Goal: Transaction & Acquisition: Purchase product/service

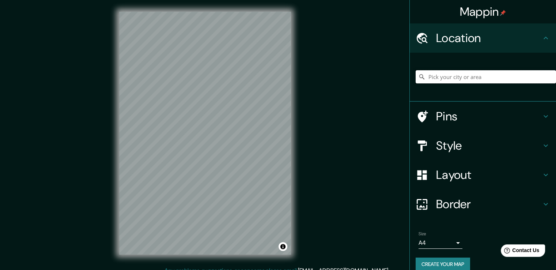
click at [445, 75] on input "Pick your city or area" at bounding box center [485, 76] width 140 height 13
click at [434, 82] on input "Pick your city or area" at bounding box center [485, 76] width 140 height 13
click at [475, 79] on input "Pick your city or area" at bounding box center [485, 76] width 140 height 13
paste input "Francisco Garza Sada, Maria Luisa, Nuevo Obispado, 64030 Monterrey, N.L."
click at [293, 215] on div "© Mapbox © OpenStreetMap Improve this map" at bounding box center [204, 133] width 195 height 266
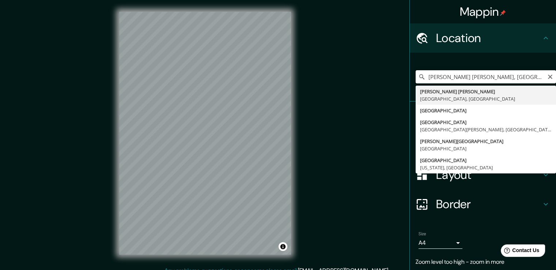
click at [498, 77] on input "María Luisa, Provincia de Santa Fe, Argentina" at bounding box center [485, 76] width 140 height 13
type input "[GEOGRAPHIC_DATA], [GEOGRAPHIC_DATA], [GEOGRAPHIC_DATA]"
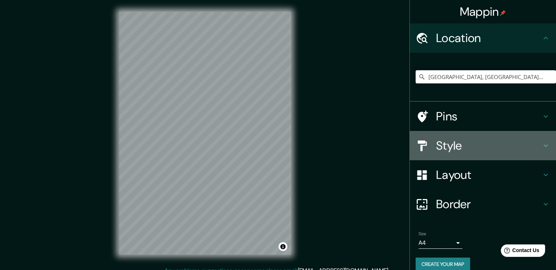
click at [541, 144] on icon at bounding box center [545, 145] width 9 height 9
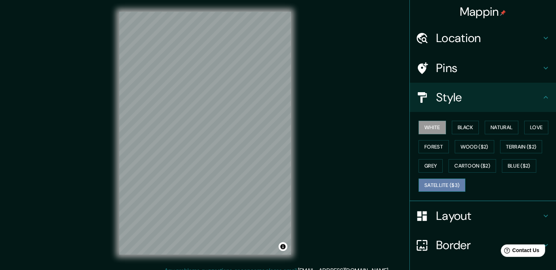
click at [445, 187] on button "Satellite ($3)" at bounding box center [441, 185] width 47 height 14
click at [424, 125] on button "White" at bounding box center [431, 128] width 27 height 14
click at [464, 126] on button "Black" at bounding box center [464, 128] width 27 height 14
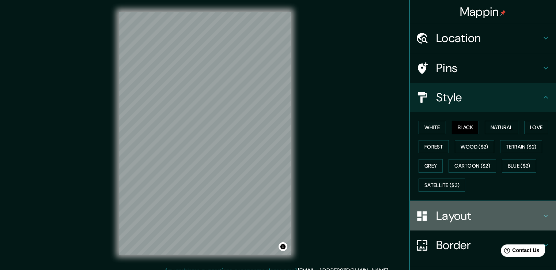
click at [481, 214] on h4 "Layout" at bounding box center [488, 215] width 105 height 15
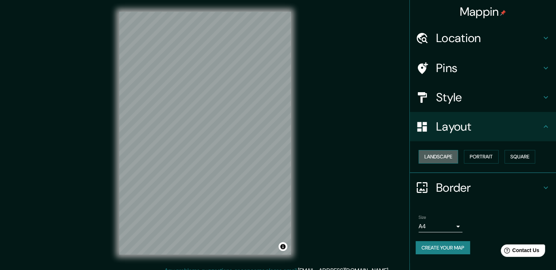
click at [446, 155] on button "Landscape" at bounding box center [437, 157] width 39 height 14
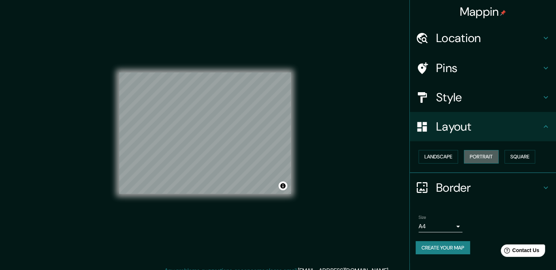
click at [481, 158] on button "Portrait" at bounding box center [481, 157] width 35 height 14
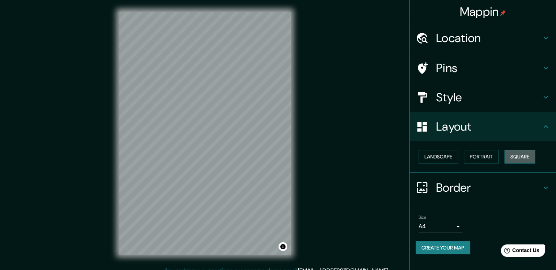
click at [526, 157] on button "Square" at bounding box center [519, 157] width 31 height 14
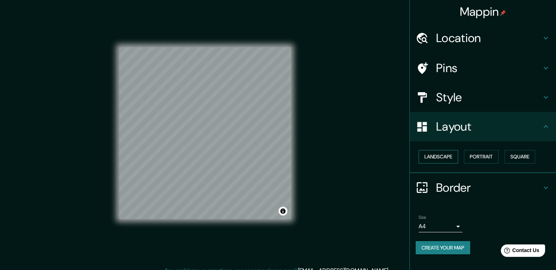
click at [442, 159] on button "Landscape" at bounding box center [437, 157] width 39 height 14
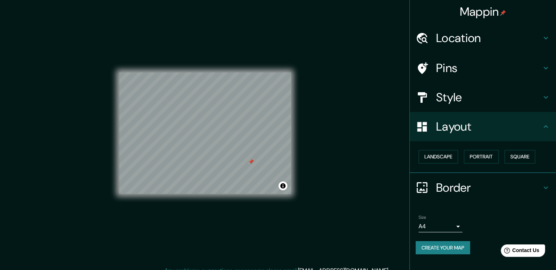
drag, startPoint x: 243, startPoint y: 155, endPoint x: 250, endPoint y: 161, distance: 9.6
click at [250, 161] on div at bounding box center [251, 162] width 6 height 6
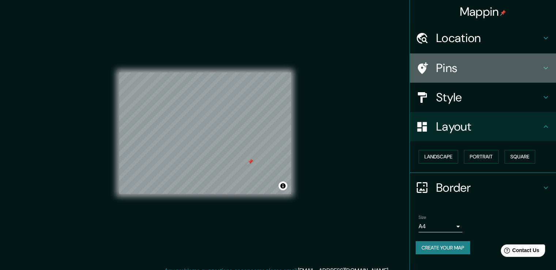
click at [457, 69] on h4 "Pins" at bounding box center [488, 68] width 105 height 15
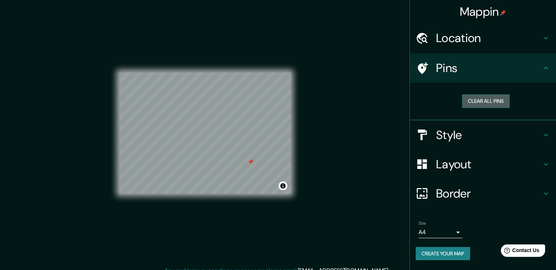
click at [489, 98] on button "Clear all pins" at bounding box center [485, 101] width 47 height 14
click at [461, 140] on h4 "Style" at bounding box center [488, 134] width 105 height 15
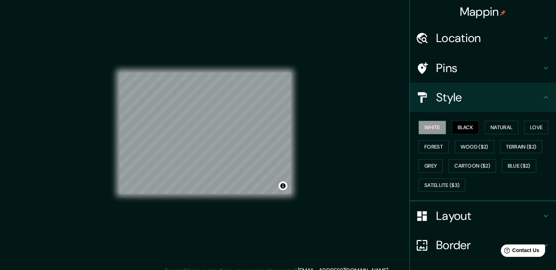
click at [436, 124] on button "White" at bounding box center [431, 128] width 27 height 14
click at [468, 126] on button "Black" at bounding box center [464, 128] width 27 height 14
click at [435, 145] on button "Forest" at bounding box center [433, 147] width 30 height 14
click at [468, 127] on button "Black" at bounding box center [464, 128] width 27 height 14
click at [498, 127] on button "Natural" at bounding box center [501, 128] width 34 height 14
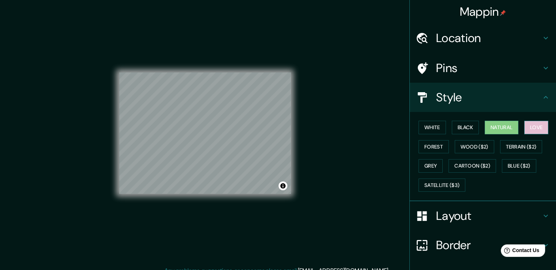
click at [524, 126] on button "Love" at bounding box center [536, 128] width 24 height 14
click at [453, 125] on button "Black" at bounding box center [464, 128] width 27 height 14
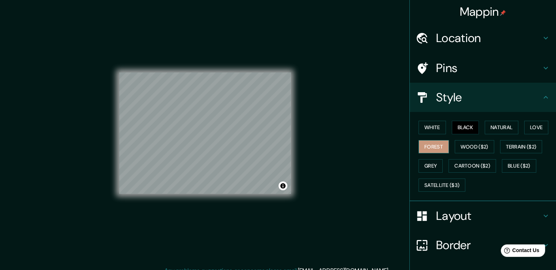
click at [435, 144] on button "Forest" at bounding box center [433, 147] width 30 height 14
click at [459, 165] on button "Cartoon ($2)" at bounding box center [471, 166] width 47 height 14
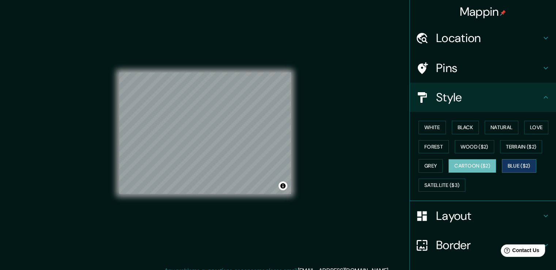
click at [520, 159] on button "Blue ($2)" at bounding box center [518, 166] width 34 height 14
click at [430, 166] on button "Grey" at bounding box center [430, 166] width 24 height 14
click at [512, 165] on button "Blue ($2)" at bounding box center [518, 166] width 34 height 14
click at [426, 163] on button "Grey" at bounding box center [430, 166] width 24 height 14
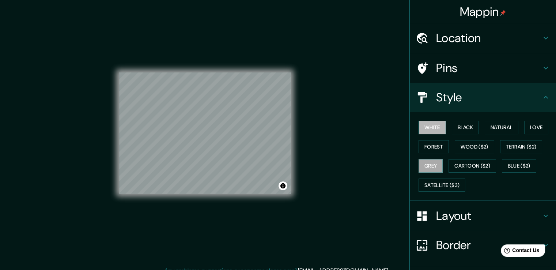
click at [432, 126] on button "White" at bounding box center [431, 128] width 27 height 14
click at [468, 126] on button "Black" at bounding box center [464, 128] width 27 height 14
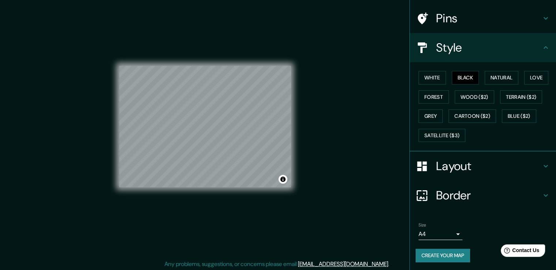
scroll to position [8, 0]
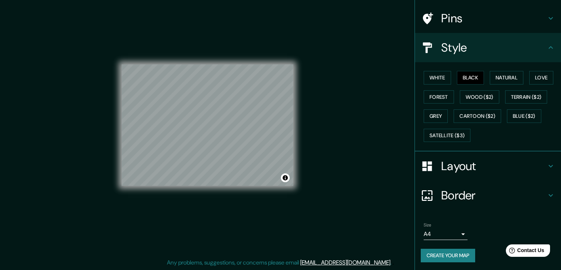
click at [444, 233] on body "Mappin Location Monterrey, Nuevo León, México Pins Style White Black Natural Lo…" at bounding box center [280, 127] width 561 height 270
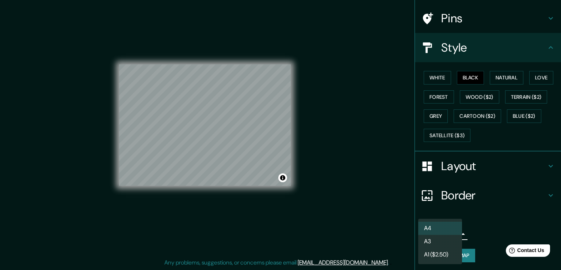
click at [473, 233] on div at bounding box center [280, 135] width 561 height 270
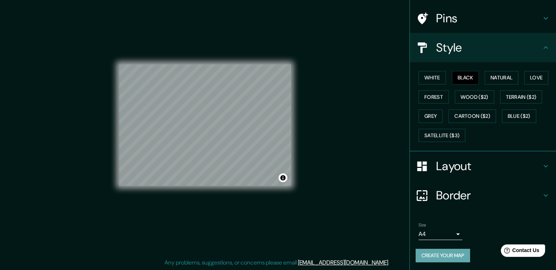
click at [456, 256] on button "Create your map" at bounding box center [442, 255] width 54 height 14
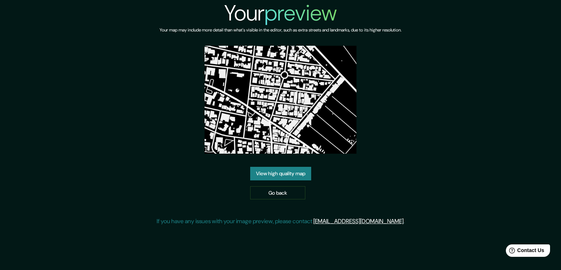
click at [280, 174] on link "View high quality map" at bounding box center [280, 174] width 61 height 14
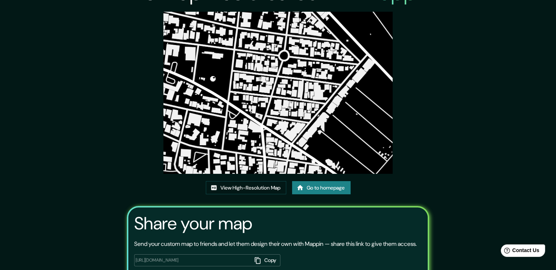
scroll to position [75, 0]
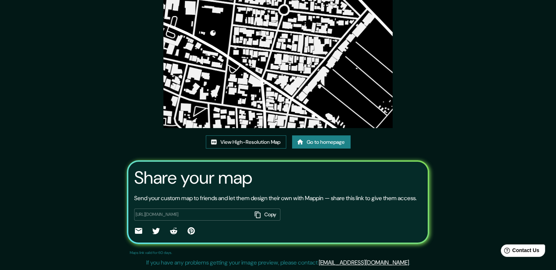
click at [257, 135] on link "View High-Resolution Map" at bounding box center [246, 142] width 80 height 14
click at [265, 215] on button "Copy" at bounding box center [266, 214] width 28 height 12
click at [455, 125] on div "This map was created with Mappin View High-Resolution Map Go to homepage Share …" at bounding box center [278, 102] width 556 height 336
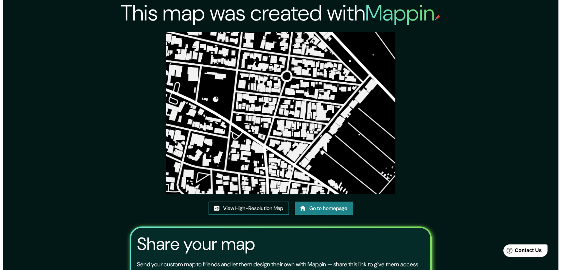
scroll to position [0, 0]
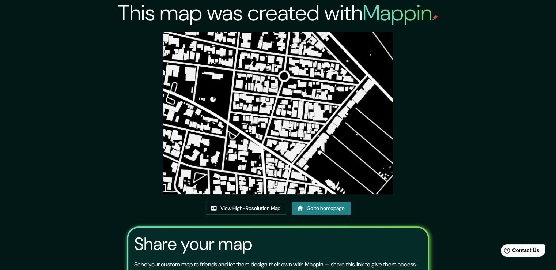
click at [423, 107] on div "This map was created with Mappin View High-Resolution Map Go to homepage Share …" at bounding box center [278, 168] width 320 height 336
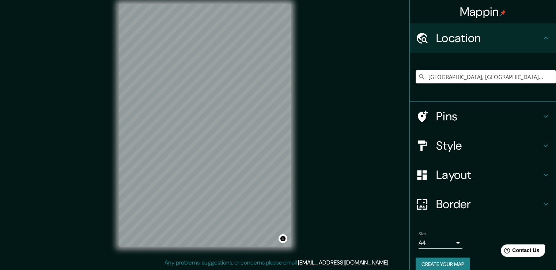
click at [445, 71] on input "[GEOGRAPHIC_DATA], [GEOGRAPHIC_DATA], [GEOGRAPHIC_DATA]" at bounding box center [485, 76] width 140 height 13
click at [534, 75] on input "[GEOGRAPHIC_DATA], [GEOGRAPHIC_DATA], [GEOGRAPHIC_DATA]" at bounding box center [485, 76] width 140 height 13
click at [447, 82] on input "[GEOGRAPHIC_DATA], [GEOGRAPHIC_DATA], [GEOGRAPHIC_DATA]" at bounding box center [485, 76] width 140 height 13
drag, startPoint x: 508, startPoint y: 72, endPoint x: 406, endPoint y: 84, distance: 102.9
click at [409, 84] on div "[GEOGRAPHIC_DATA], [GEOGRAPHIC_DATA], [GEOGRAPHIC_DATA]" at bounding box center [482, 77] width 146 height 49
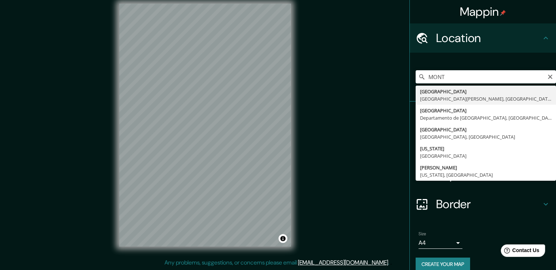
type input "[GEOGRAPHIC_DATA], [GEOGRAPHIC_DATA], [GEOGRAPHIC_DATA]"
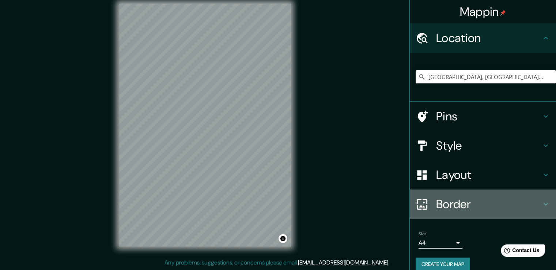
click at [532, 199] on h4 "Border" at bounding box center [488, 204] width 105 height 15
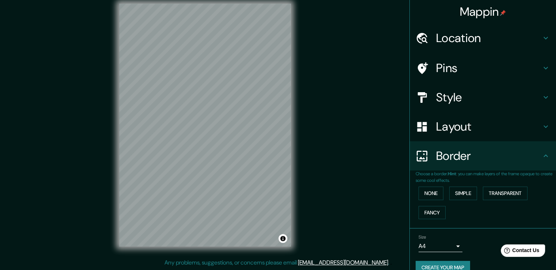
click at [541, 157] on icon at bounding box center [545, 155] width 9 height 9
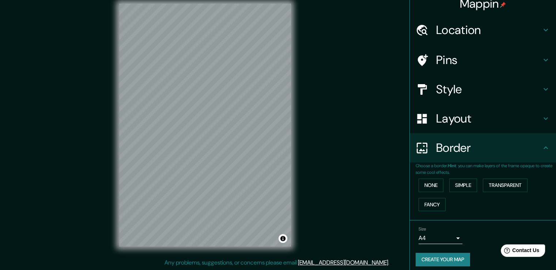
scroll to position [12, 0]
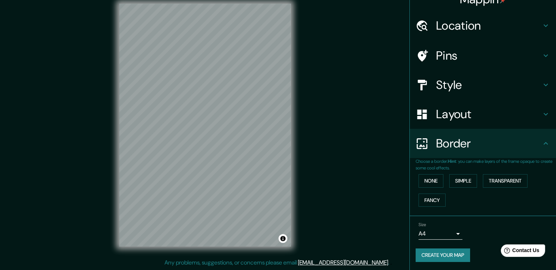
click at [541, 143] on icon at bounding box center [545, 143] width 9 height 9
click at [541, 120] on div "Layout" at bounding box center [482, 113] width 146 height 29
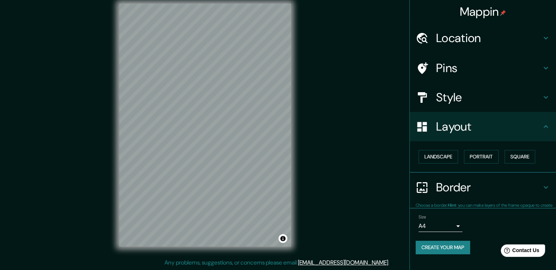
scroll to position [0, 0]
click at [449, 161] on button "Landscape" at bounding box center [437, 157] width 39 height 14
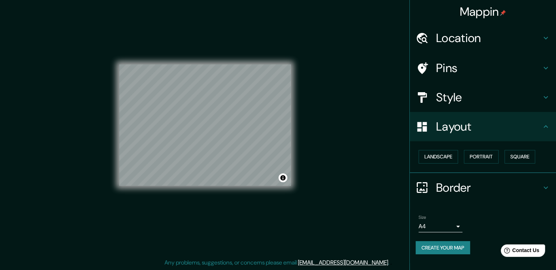
click at [466, 100] on h4 "Style" at bounding box center [488, 97] width 105 height 15
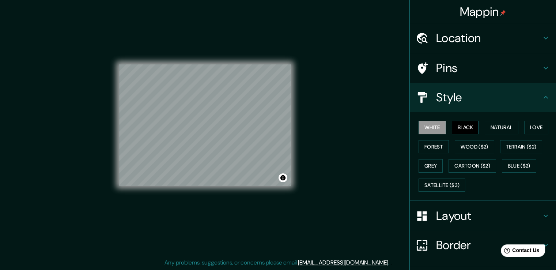
click at [451, 127] on button "Black" at bounding box center [464, 128] width 27 height 14
click at [468, 126] on button "Black" at bounding box center [464, 128] width 27 height 14
click at [486, 126] on button "Natural" at bounding box center [501, 128] width 34 height 14
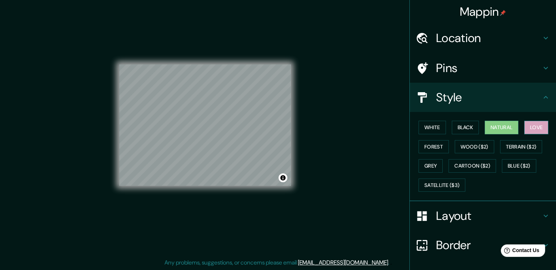
click at [526, 125] on button "Love" at bounding box center [536, 128] width 24 height 14
click at [425, 151] on button "Forest" at bounding box center [433, 147] width 30 height 14
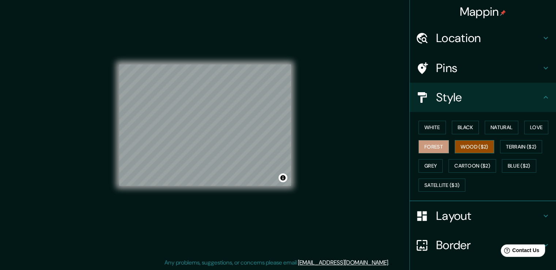
click at [454, 151] on button "Wood ($2)" at bounding box center [473, 147] width 39 height 14
click at [513, 147] on button "Terrain ($2)" at bounding box center [521, 147] width 42 height 14
click at [526, 143] on button "Terrain ($2)" at bounding box center [521, 147] width 42 height 14
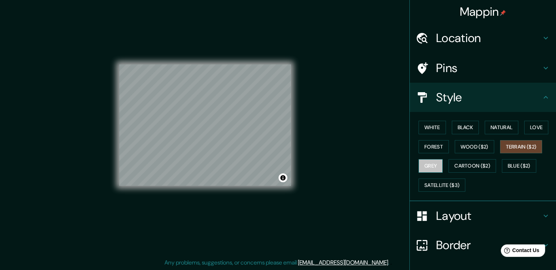
click at [437, 164] on button "Grey" at bounding box center [430, 166] width 24 height 14
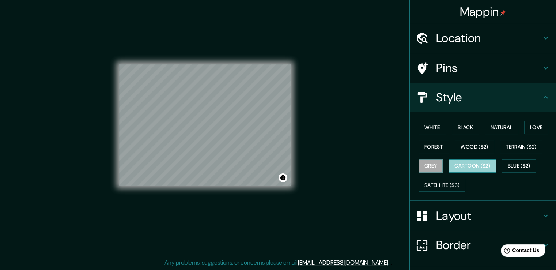
click at [449, 167] on button "Cartoon ($2)" at bounding box center [471, 166] width 47 height 14
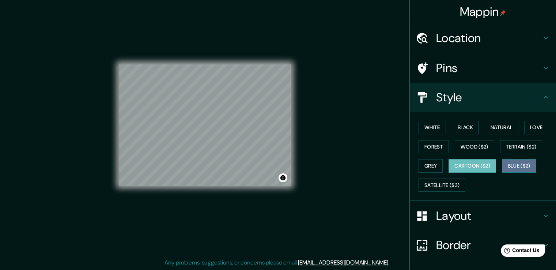
click at [503, 168] on button "Blue ($2)" at bounding box center [518, 166] width 34 height 14
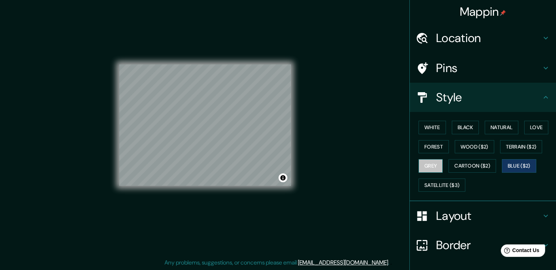
click at [418, 164] on button "Grey" at bounding box center [430, 166] width 24 height 14
click at [431, 124] on button "White" at bounding box center [431, 128] width 27 height 14
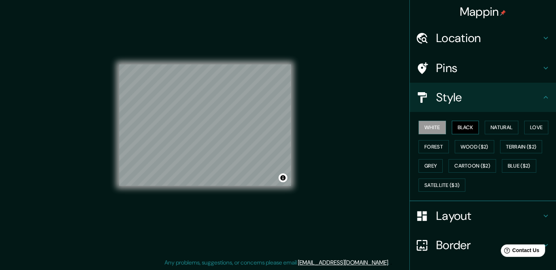
click at [451, 127] on button "Black" at bounding box center [464, 128] width 27 height 14
click at [508, 127] on button "Natural" at bounding box center [501, 128] width 34 height 14
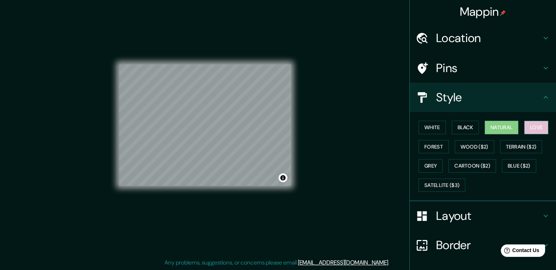
click at [531, 125] on button "Love" at bounding box center [536, 128] width 24 height 14
click at [504, 125] on button "Natural" at bounding box center [501, 128] width 34 height 14
click at [418, 164] on button "Grey" at bounding box center [430, 166] width 24 height 14
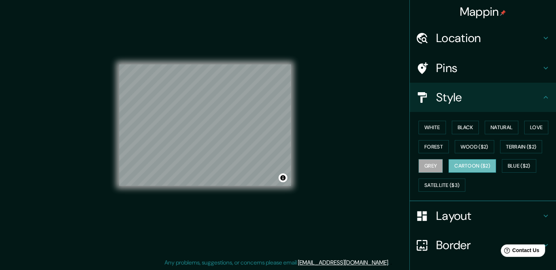
click at [476, 166] on button "Cartoon ($2)" at bounding box center [471, 166] width 47 height 14
click at [438, 185] on button "Satellite ($3)" at bounding box center [441, 185] width 47 height 14
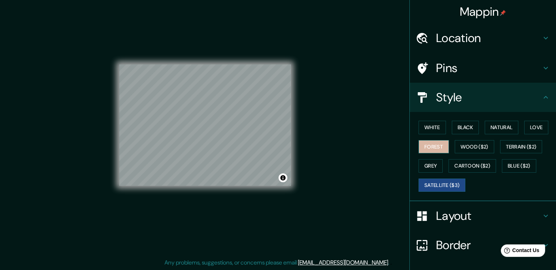
click at [422, 148] on button "Forest" at bounding box center [433, 147] width 30 height 14
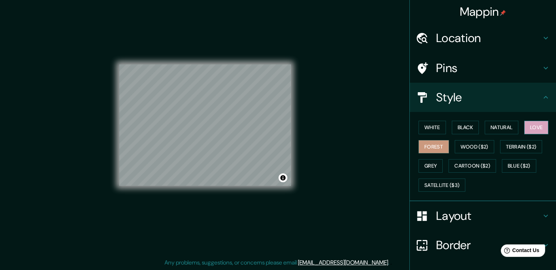
click at [530, 126] on button "Love" at bounding box center [536, 128] width 24 height 14
click at [516, 162] on button "Blue ($2)" at bounding box center [518, 166] width 34 height 14
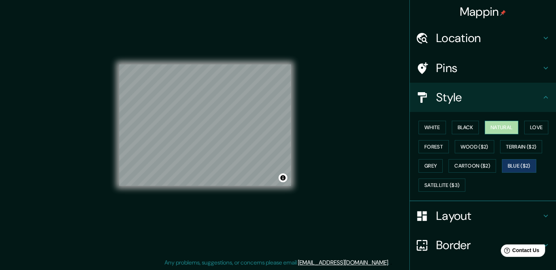
click at [486, 126] on button "Natural" at bounding box center [501, 128] width 34 height 14
click at [492, 35] on h4 "Location" at bounding box center [488, 38] width 105 height 15
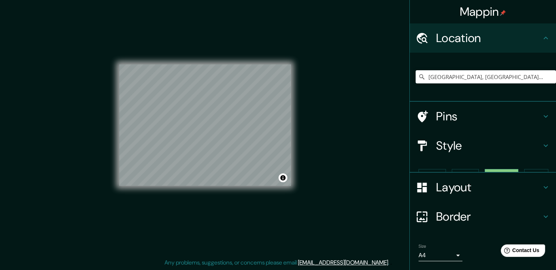
click at [492, 35] on h4 "Location" at bounding box center [488, 38] width 105 height 15
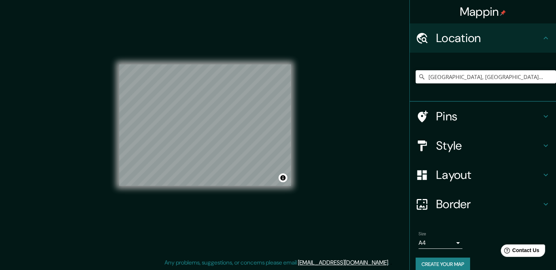
click at [527, 41] on h4 "Location" at bounding box center [488, 38] width 105 height 15
click at [510, 145] on h4 "Style" at bounding box center [488, 145] width 105 height 15
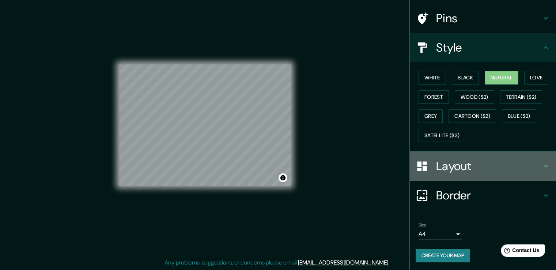
click at [527, 155] on div "Layout" at bounding box center [482, 165] width 146 height 29
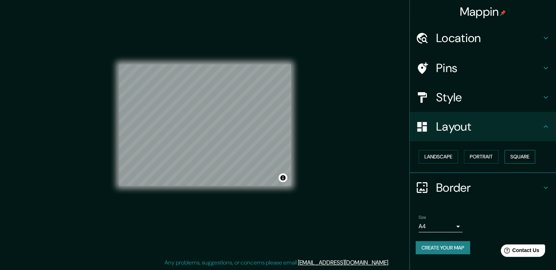
click at [527, 156] on button "Square" at bounding box center [519, 157] width 31 height 14
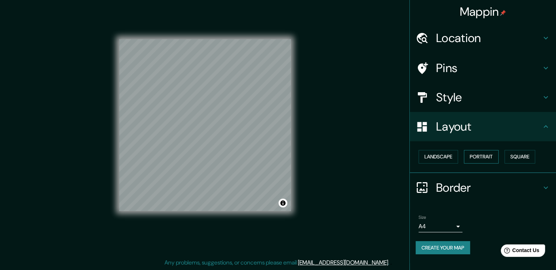
click at [495, 155] on button "Portrait" at bounding box center [481, 157] width 35 height 14
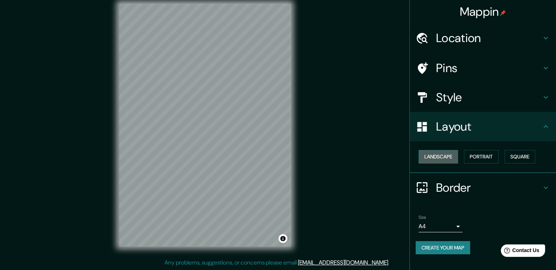
click at [446, 155] on button "Landscape" at bounding box center [437, 157] width 39 height 14
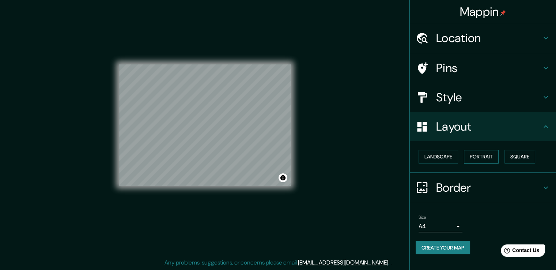
click at [487, 155] on button "Portrait" at bounding box center [481, 157] width 35 height 14
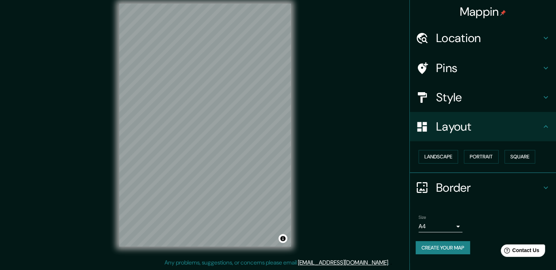
click at [504, 155] on div "Landscape Portrait Square" at bounding box center [485, 156] width 140 height 19
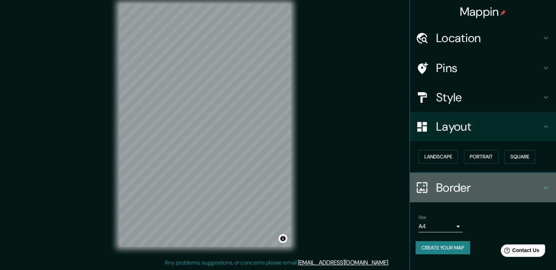
click at [511, 174] on div "Border" at bounding box center [482, 187] width 146 height 29
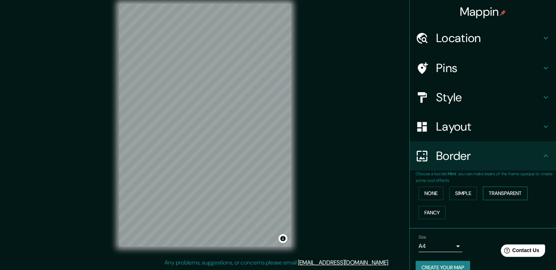
click at [513, 191] on button "Transparent" at bounding box center [504, 193] width 45 height 14
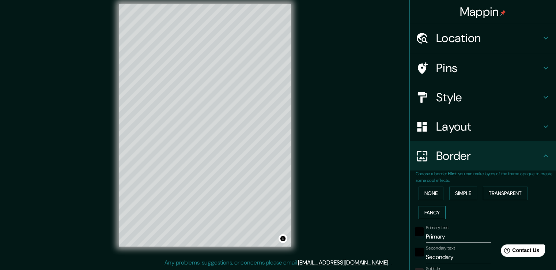
click at [424, 212] on button "Fancy" at bounding box center [431, 213] width 27 height 14
click at [463, 193] on button "Simple" at bounding box center [463, 193] width 28 height 14
click at [498, 192] on button "Transparent" at bounding box center [504, 193] width 45 height 14
click at [477, 97] on h4 "Style" at bounding box center [488, 97] width 105 height 15
type input "226"
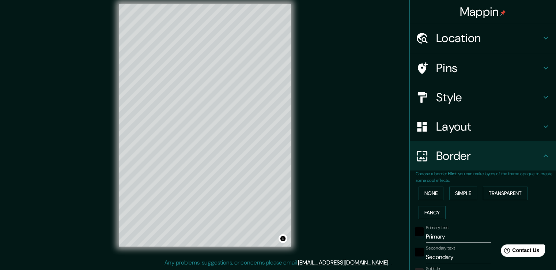
type input "38"
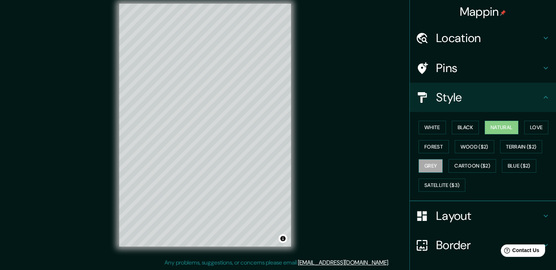
click at [426, 160] on button "Grey" at bounding box center [430, 166] width 24 height 14
click at [428, 127] on button "White" at bounding box center [431, 128] width 27 height 14
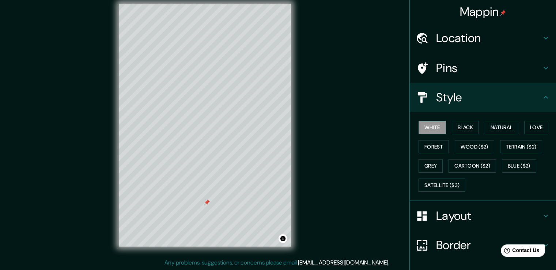
click at [441, 78] on div "Pins" at bounding box center [482, 67] width 146 height 29
type input "226"
type input "38"
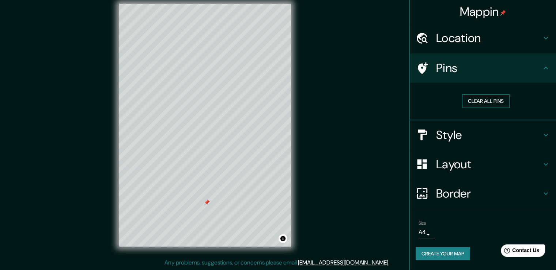
click at [475, 100] on button "Clear all pins" at bounding box center [485, 101] width 47 height 14
click at [476, 137] on h4 "Style" at bounding box center [488, 134] width 105 height 15
type input "226"
type input "38"
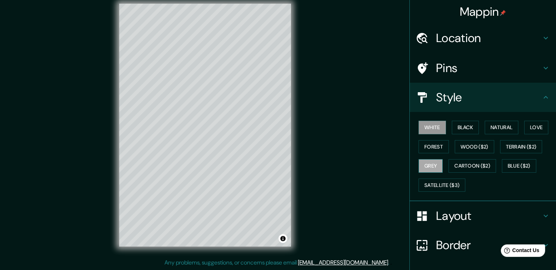
click at [428, 167] on button "Grey" at bounding box center [430, 166] width 24 height 14
click at [467, 217] on h4 "Layout" at bounding box center [488, 215] width 105 height 15
type input "226"
type input "38"
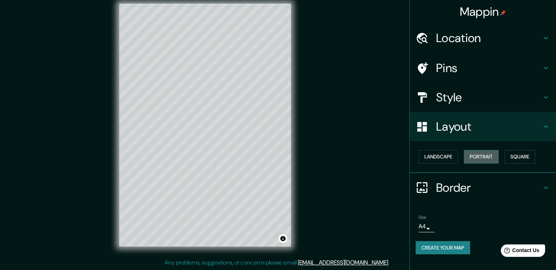
click at [479, 158] on button "Portrait" at bounding box center [481, 157] width 35 height 14
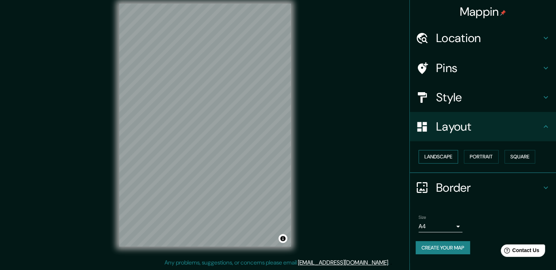
click at [453, 159] on button "Landscape" at bounding box center [437, 157] width 39 height 14
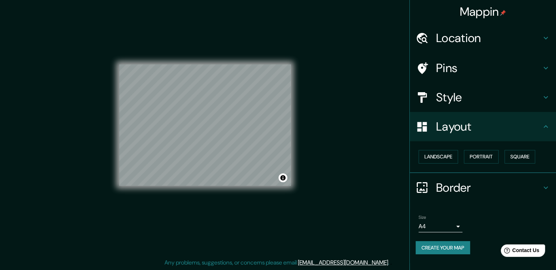
click at [489, 102] on h4 "Style" at bounding box center [488, 97] width 105 height 15
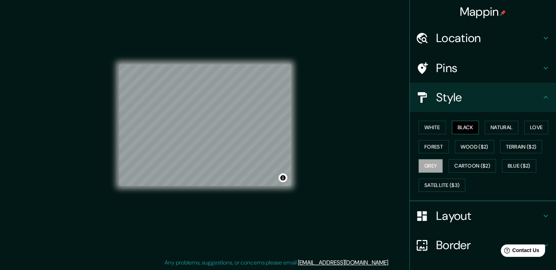
click at [464, 128] on button "Black" at bounding box center [464, 128] width 27 height 14
click at [461, 215] on h4 "Layout" at bounding box center [488, 215] width 105 height 15
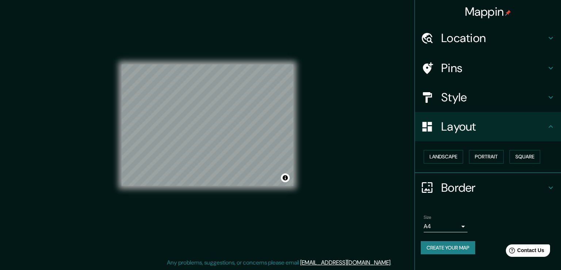
click at [452, 224] on body "Mappin Location Monterrey, Nuevo León, México Pins Style Layout Landscape Portr…" at bounding box center [280, 127] width 561 height 270
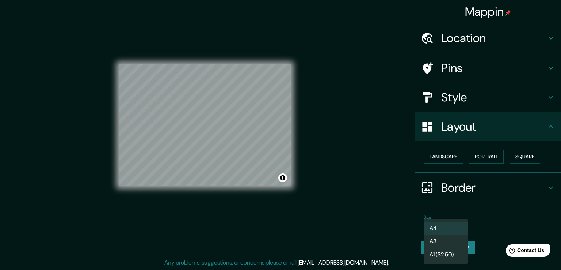
click at [455, 232] on li "A4" at bounding box center [446, 227] width 44 height 13
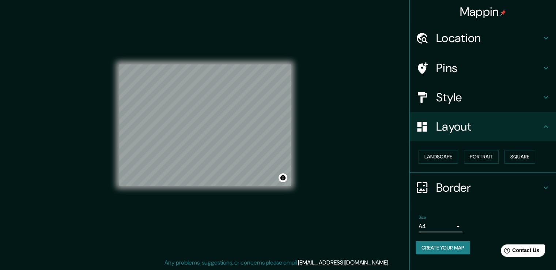
click at [455, 232] on div "Size A4 single" at bounding box center [482, 222] width 134 height 23
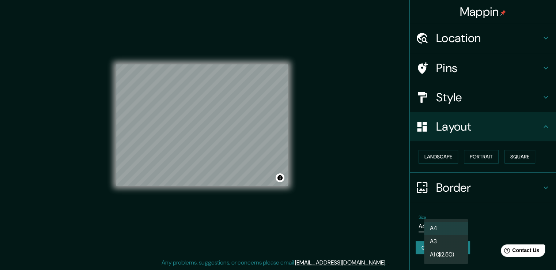
click at [454, 229] on body "Mappin Location Monterrey, Nuevo León, México Pins Style Layout Landscape Portr…" at bounding box center [278, 127] width 556 height 270
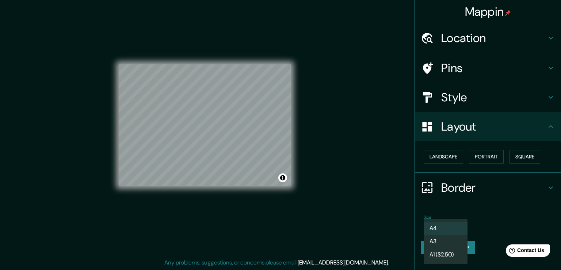
click at [454, 239] on li "A3" at bounding box center [446, 240] width 44 height 13
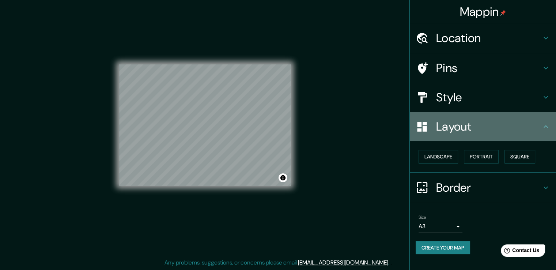
click at [523, 132] on h4 "Layout" at bounding box center [488, 126] width 105 height 15
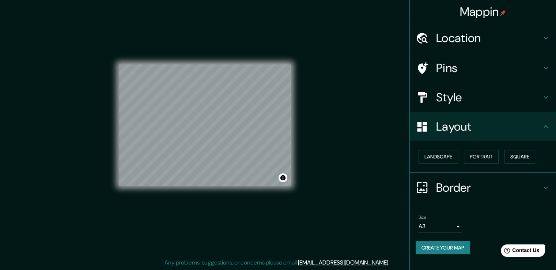
click at [546, 129] on icon at bounding box center [545, 126] width 9 height 9
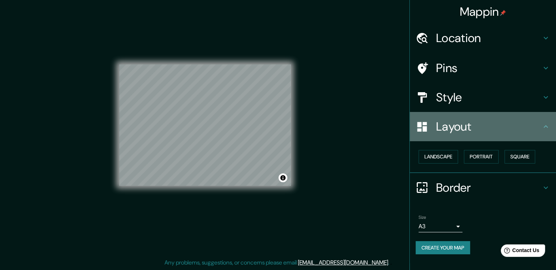
click at [542, 129] on icon at bounding box center [545, 126] width 9 height 9
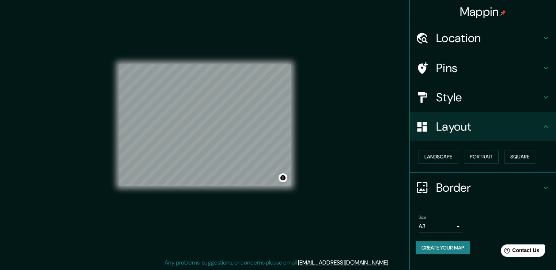
click at [543, 98] on icon at bounding box center [545, 97] width 9 height 9
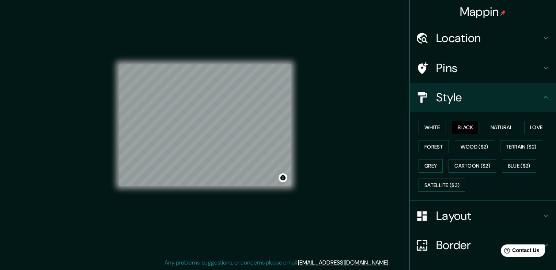
click at [543, 98] on icon at bounding box center [545, 97] width 9 height 9
click at [543, 93] on icon at bounding box center [545, 97] width 9 height 9
click at [536, 207] on div "Layout" at bounding box center [482, 215] width 146 height 29
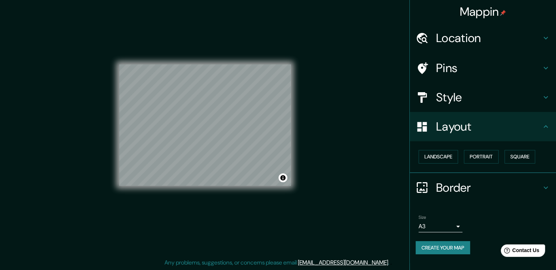
click at [456, 245] on button "Create your map" at bounding box center [442, 248] width 54 height 14
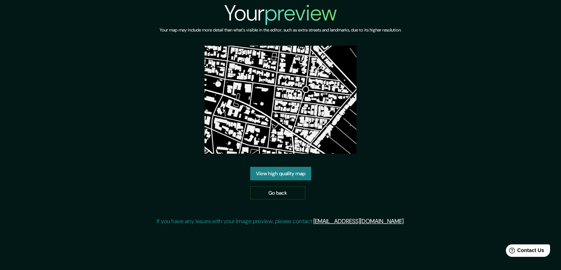
drag, startPoint x: 314, startPoint y: 119, endPoint x: 280, endPoint y: 115, distance: 34.1
click at [280, 115] on img at bounding box center [281, 100] width 152 height 108
click at [291, 174] on link "View high quality map" at bounding box center [280, 174] width 61 height 14
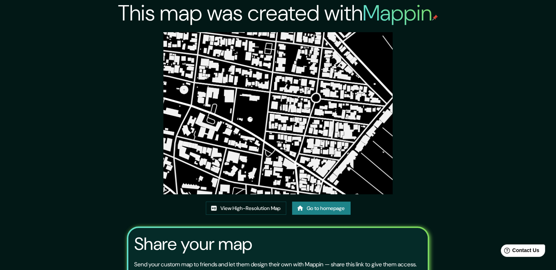
click at [307, 124] on img at bounding box center [277, 113] width 229 height 162
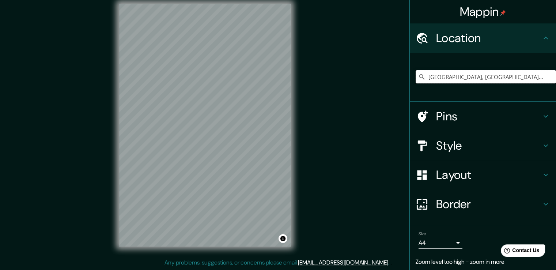
click at [438, 70] on input "[GEOGRAPHIC_DATA], [GEOGRAPHIC_DATA][PERSON_NAME], [GEOGRAPHIC_DATA]" at bounding box center [485, 76] width 140 height 13
click at [507, 79] on input "[GEOGRAPHIC_DATA], [GEOGRAPHIC_DATA][PERSON_NAME], [GEOGRAPHIC_DATA]" at bounding box center [485, 76] width 140 height 13
type input "."
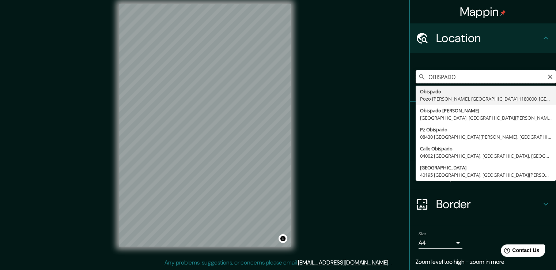
drag, startPoint x: 491, startPoint y: 78, endPoint x: 418, endPoint y: 76, distance: 73.4
click at [418, 76] on div "OBISPADO Obispado Pozo Almonte, Región de Tarapacá 1180000, Chile Obispado Silv…" at bounding box center [485, 76] width 140 height 13
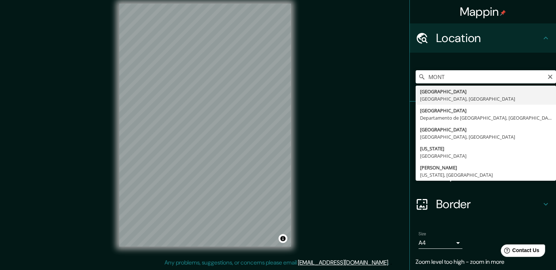
type input "[GEOGRAPHIC_DATA], [GEOGRAPHIC_DATA][PERSON_NAME], [GEOGRAPHIC_DATA]"
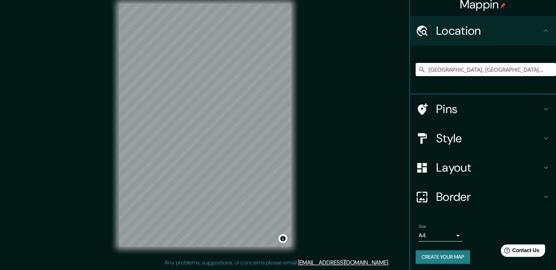
scroll to position [9, 0]
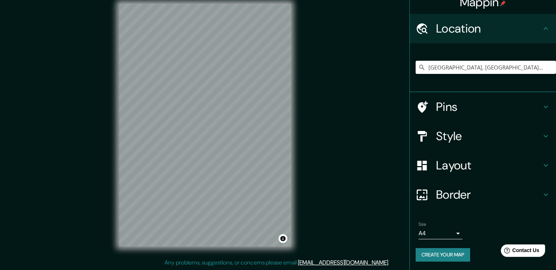
click at [533, 169] on h4 "Layout" at bounding box center [488, 165] width 105 height 15
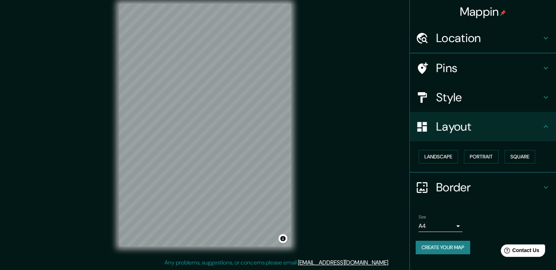
scroll to position [0, 0]
click at [455, 156] on button "Landscape" at bounding box center [437, 157] width 39 height 14
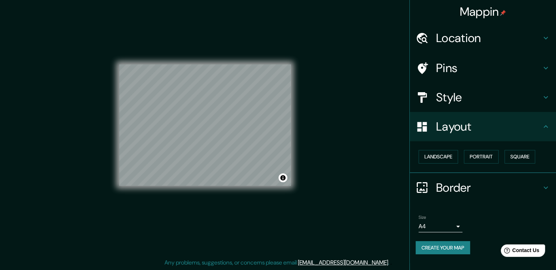
click at [458, 218] on div "Size A4 single" at bounding box center [440, 223] width 44 height 18
click at [454, 222] on body "Mappin Location Monterrey, Nuevo León, México Pins Style Layout Landscape Portr…" at bounding box center [278, 127] width 556 height 270
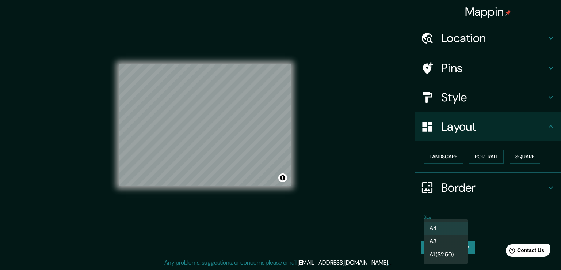
click at [437, 243] on li "A3" at bounding box center [446, 240] width 44 height 13
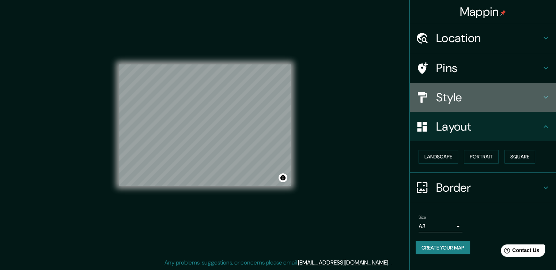
click at [493, 102] on h4 "Style" at bounding box center [488, 97] width 105 height 15
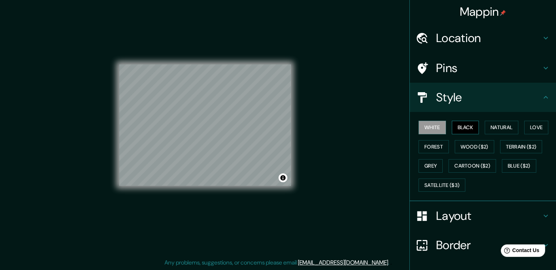
click at [463, 127] on button "Black" at bounding box center [464, 128] width 27 height 14
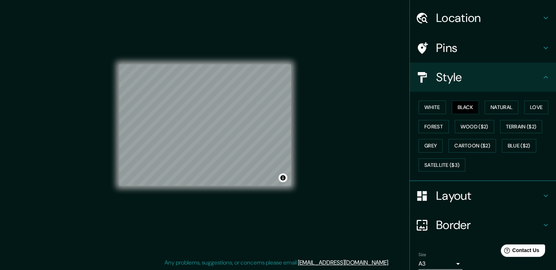
scroll to position [50, 0]
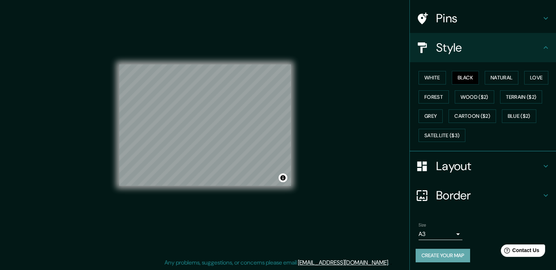
click at [449, 248] on button "Create your map" at bounding box center [442, 255] width 54 height 14
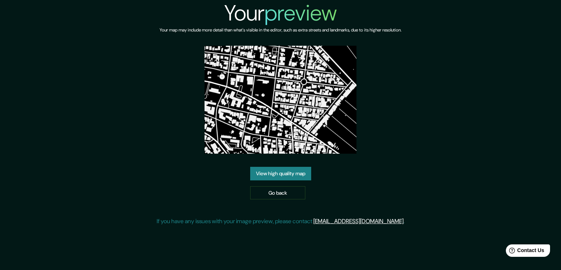
click at [323, 140] on img at bounding box center [281, 100] width 152 height 108
click at [305, 170] on link "View high quality map" at bounding box center [280, 174] width 61 height 14
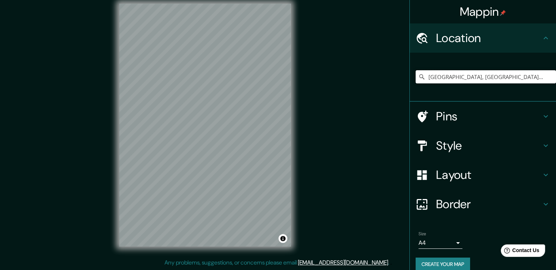
click at [498, 76] on input "[GEOGRAPHIC_DATA], [GEOGRAPHIC_DATA], [GEOGRAPHIC_DATA]" at bounding box center [485, 76] width 140 height 13
click at [503, 75] on input "[GEOGRAPHIC_DATA], [GEOGRAPHIC_DATA], [GEOGRAPHIC_DATA]" at bounding box center [485, 76] width 140 height 13
drag, startPoint x: 503, startPoint y: 75, endPoint x: 407, endPoint y: 76, distance: 95.7
click at [409, 76] on div "[GEOGRAPHIC_DATA], [GEOGRAPHIC_DATA], [GEOGRAPHIC_DATA]" at bounding box center [482, 77] width 146 height 49
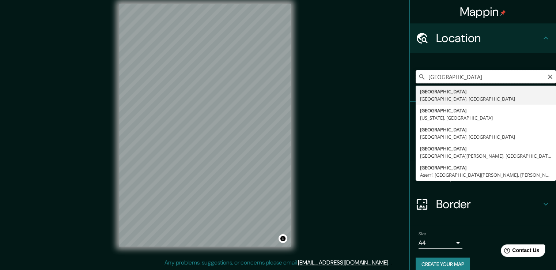
type input "[GEOGRAPHIC_DATA], [GEOGRAPHIC_DATA], [GEOGRAPHIC_DATA]"
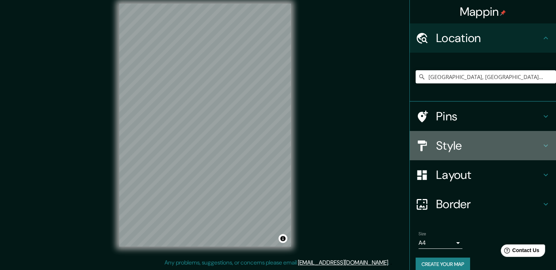
click at [541, 146] on icon at bounding box center [545, 145] width 9 height 9
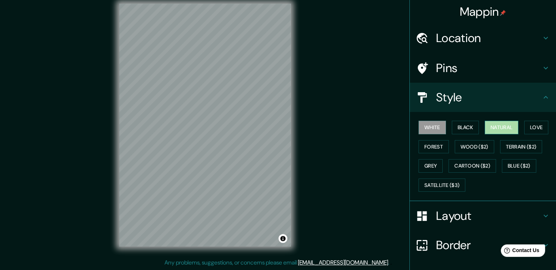
click at [499, 129] on button "Natural" at bounding box center [501, 128] width 34 height 14
click at [451, 218] on h4 "Layout" at bounding box center [488, 215] width 105 height 15
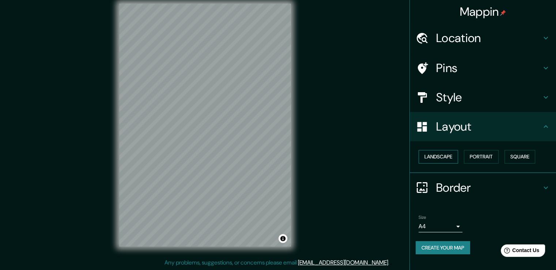
click at [453, 152] on button "Landscape" at bounding box center [437, 157] width 39 height 14
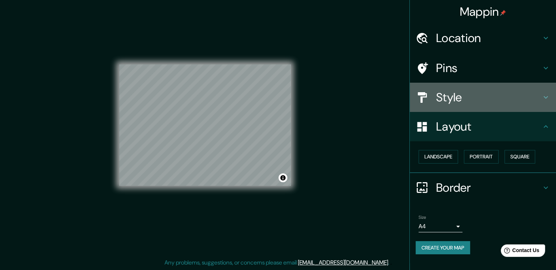
click at [543, 97] on icon at bounding box center [545, 97] width 9 height 9
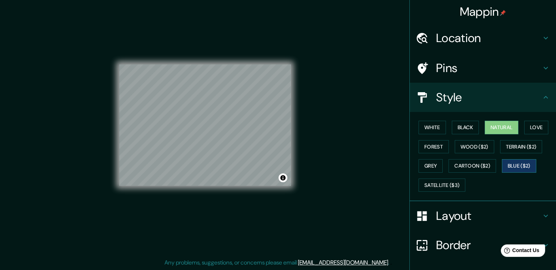
click at [526, 161] on button "Blue ($2)" at bounding box center [518, 166] width 34 height 14
